Goal: Navigation & Orientation: Find specific page/section

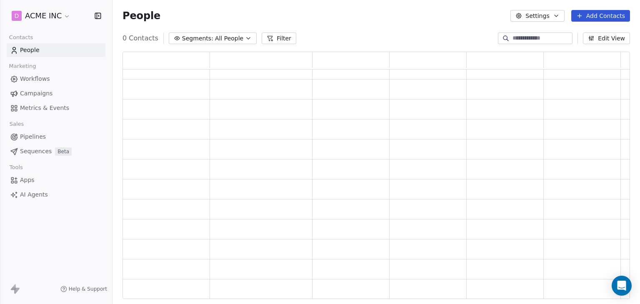
scroll to position [7, 0]
click at [45, 75] on span "Workflows" at bounding box center [35, 79] width 30 height 9
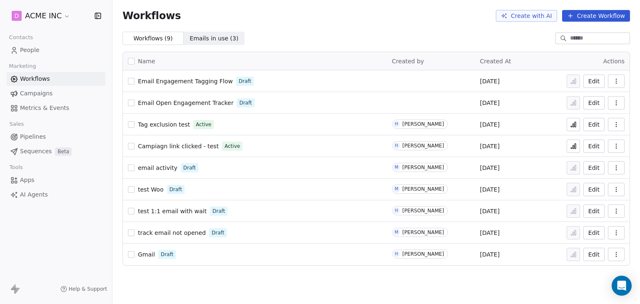
click at [35, 49] on span "People" at bounding box center [30, 50] width 20 height 9
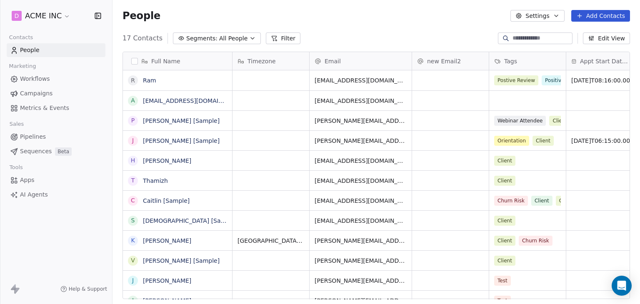
click at [53, 81] on link "Workflows" at bounding box center [56, 79] width 99 height 14
